Goal: Navigation & Orientation: Find specific page/section

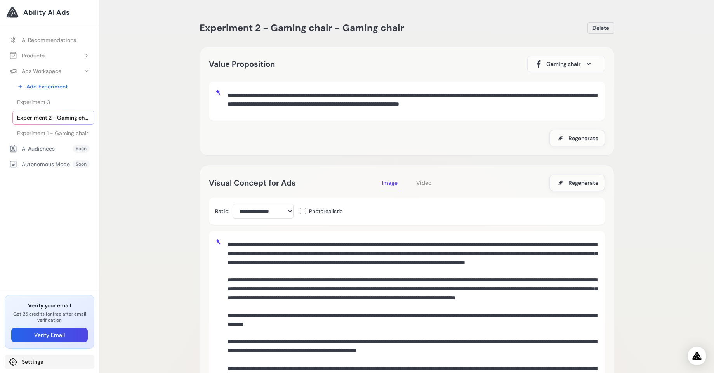
click at [21, 365] on link "Settings" at bounding box center [50, 362] width 90 height 14
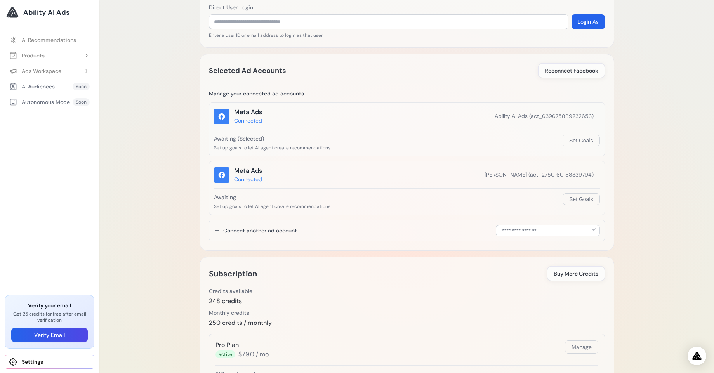
scroll to position [186, 0]
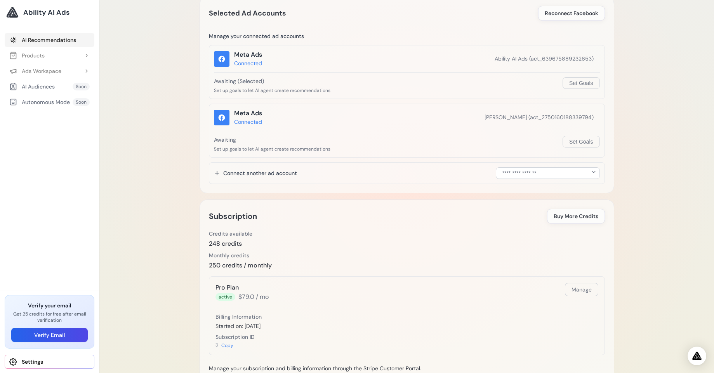
click at [53, 43] on link "AI Recommendations" at bounding box center [50, 40] width 90 height 14
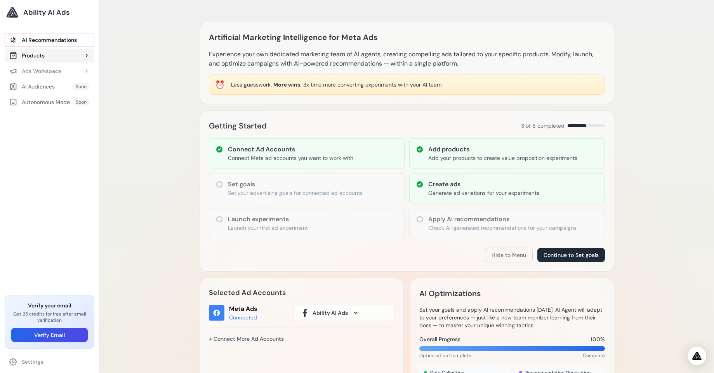
click at [51, 51] on button "Products" at bounding box center [50, 56] width 90 height 14
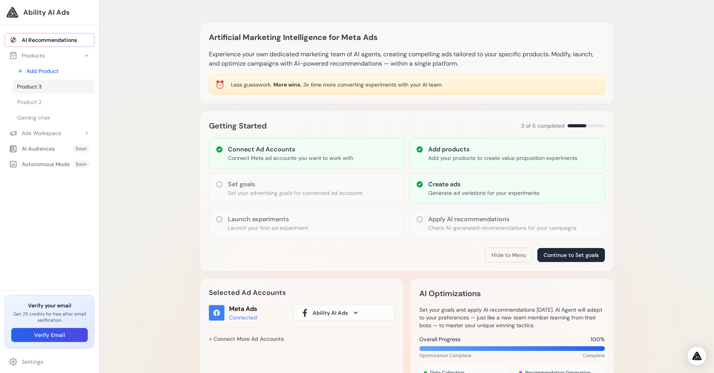
click at [45, 90] on link "Product 3" at bounding box center [53, 87] width 82 height 14
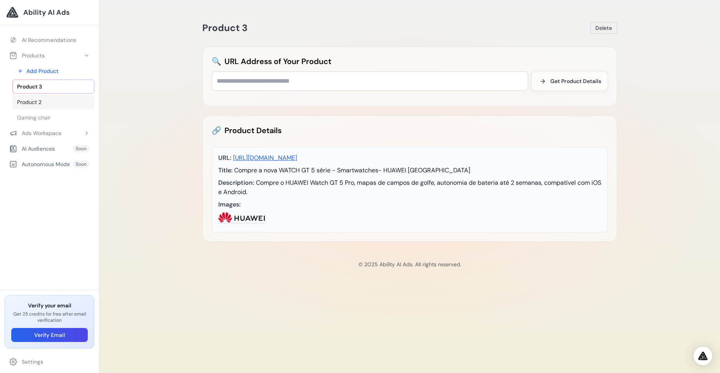
click at [57, 98] on link "Product 2" at bounding box center [53, 102] width 82 height 14
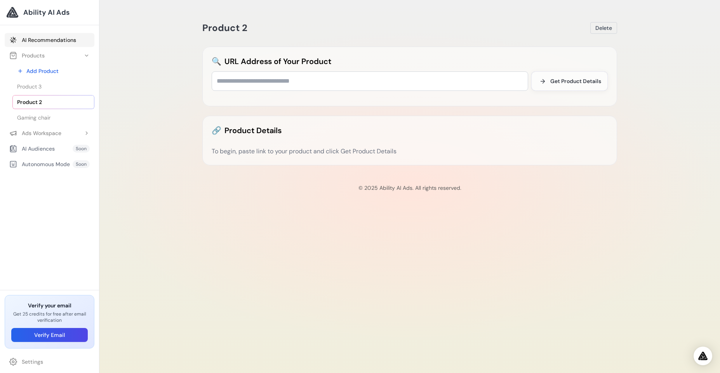
click at [43, 37] on link "AI Recommendations" at bounding box center [50, 40] width 90 height 14
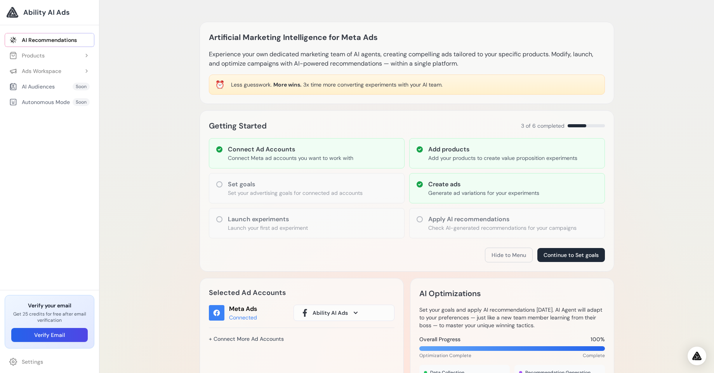
click at [0, 62] on ul "AI Recommendations Products Add Product Product 3 Product 2 Gaming chair Soon" at bounding box center [49, 70] width 99 height 85
